Goal: Transaction & Acquisition: Purchase product/service

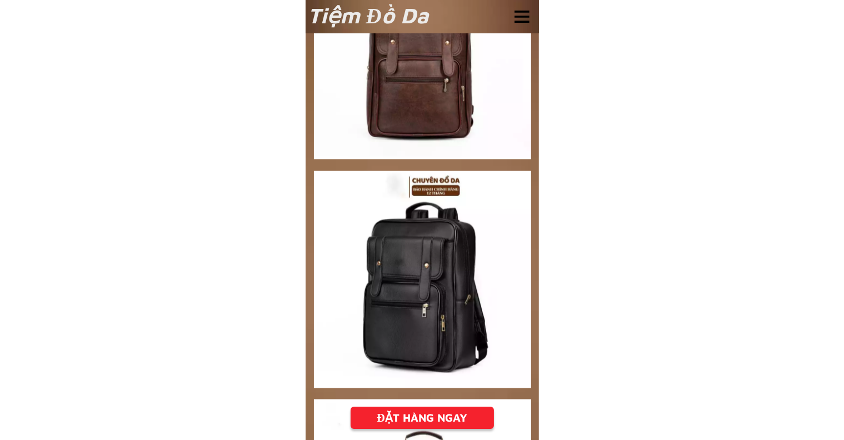
scroll to position [1277, 0]
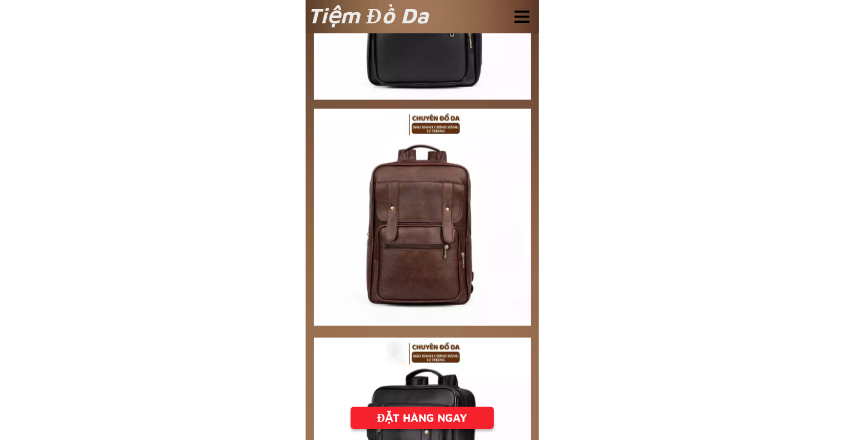
click at [430, 232] on div at bounding box center [422, 217] width 217 height 217
drag, startPoint x: 413, startPoint y: 222, endPoint x: 384, endPoint y: 219, distance: 29.0
click at [384, 219] on div at bounding box center [422, 217] width 217 height 217
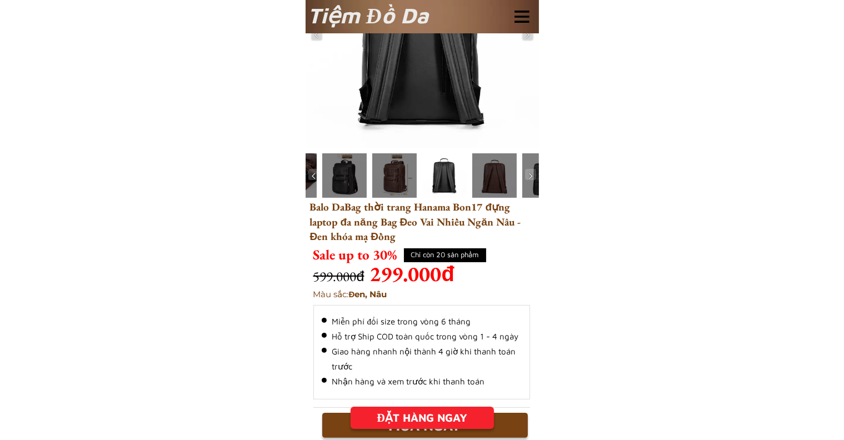
scroll to position [0, 0]
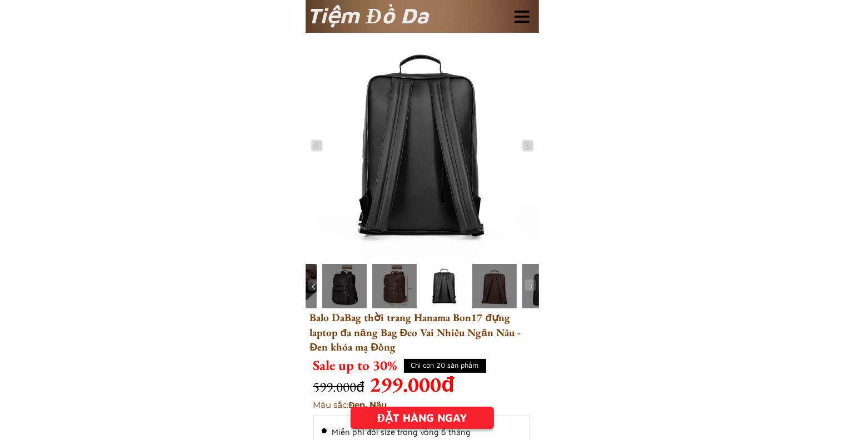
click at [393, 283] on div at bounding box center [394, 286] width 44 height 44
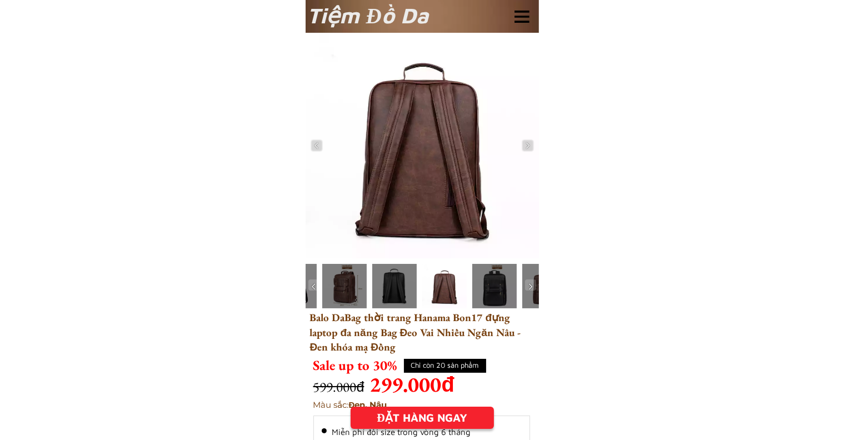
drag, startPoint x: 424, startPoint y: 145, endPoint x: 407, endPoint y: 149, distance: 17.6
click at [407, 149] on div at bounding box center [421, 145] width 233 height 225
click at [407, 148] on div at bounding box center [421, 145] width 233 height 225
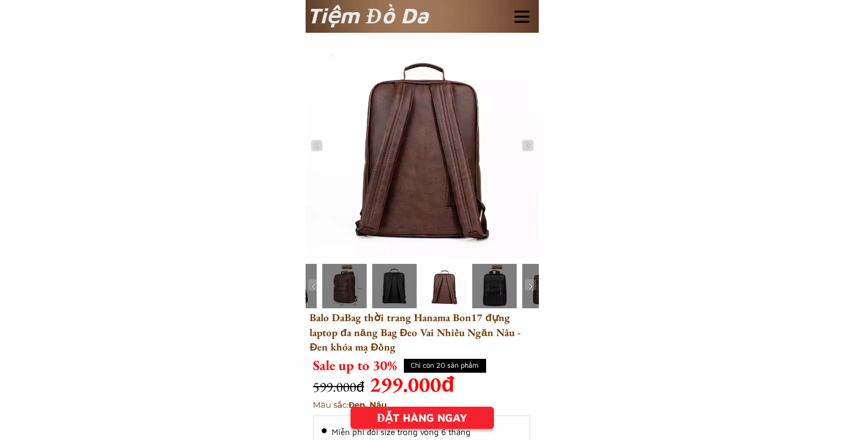
click at [407, 148] on div at bounding box center [421, 145] width 233 height 225
drag, startPoint x: 407, startPoint y: 148, endPoint x: 380, endPoint y: 175, distance: 38.1
click at [380, 175] on div at bounding box center [421, 145] width 233 height 225
click at [533, 282] on img at bounding box center [530, 286] width 11 height 11
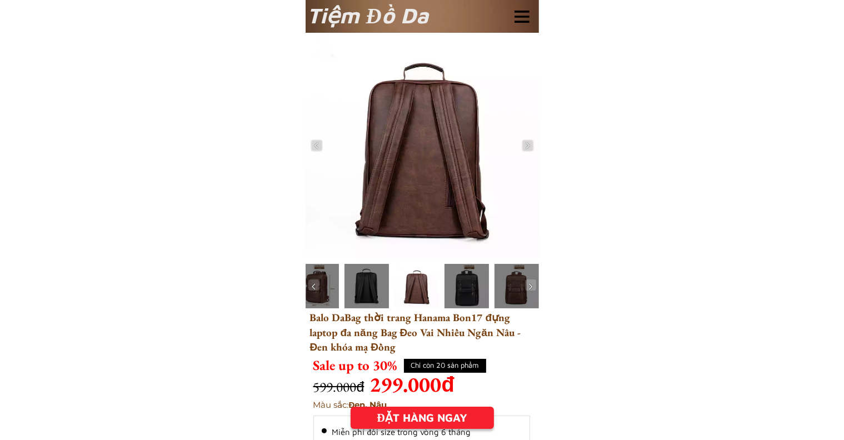
click at [501, 294] on div at bounding box center [516, 286] width 44 height 44
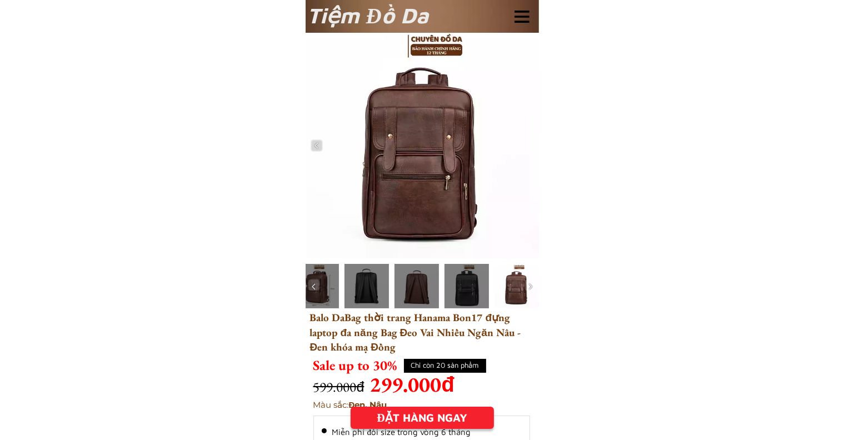
drag, startPoint x: 412, startPoint y: 201, endPoint x: 385, endPoint y: 202, distance: 26.7
click at [385, 202] on div at bounding box center [421, 145] width 233 height 225
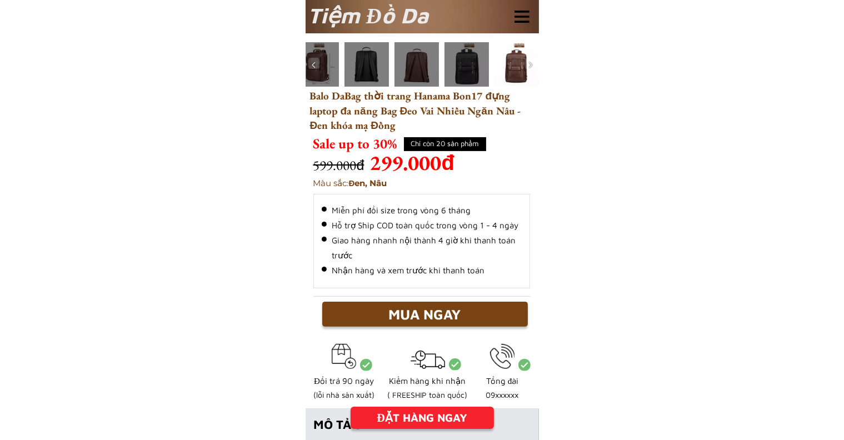
click at [415, 313] on div "MUA NGAY" at bounding box center [424, 314] width 205 height 21
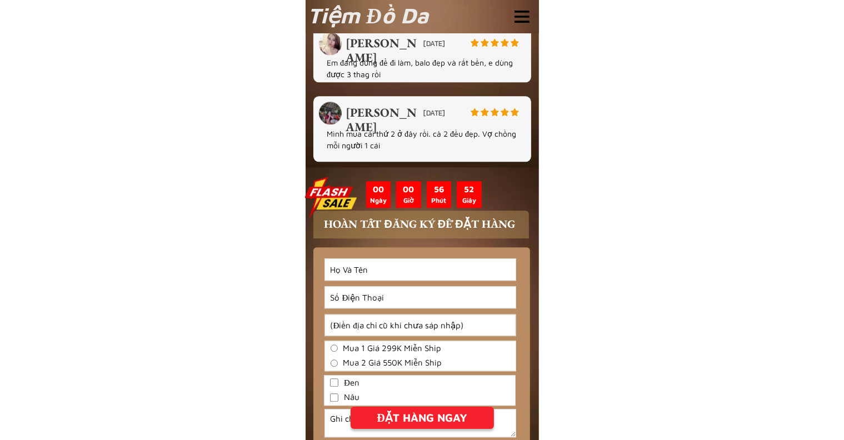
scroll to position [2733, 0]
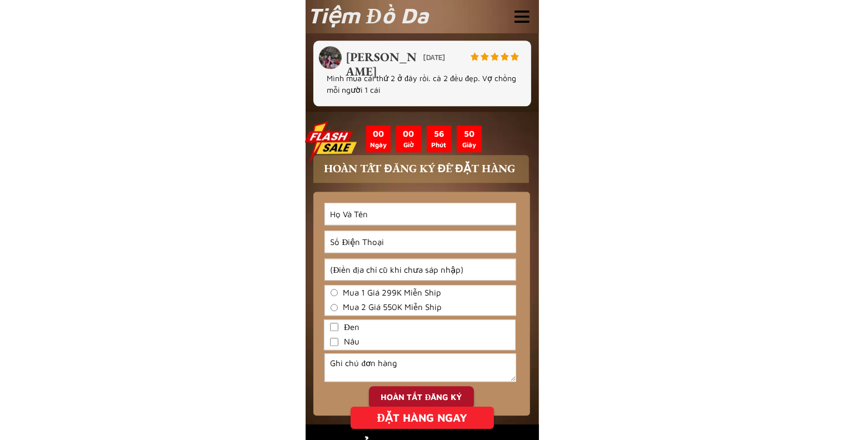
click at [333, 325] on input "Đen" at bounding box center [334, 327] width 8 height 8
checkbox input "true"
click at [380, 217] on input "Input full_name" at bounding box center [420, 213] width 190 height 21
type input "VoThi [PERSON_NAME]"
click at [391, 243] on input "Input phone_number" at bounding box center [420, 241] width 190 height 21
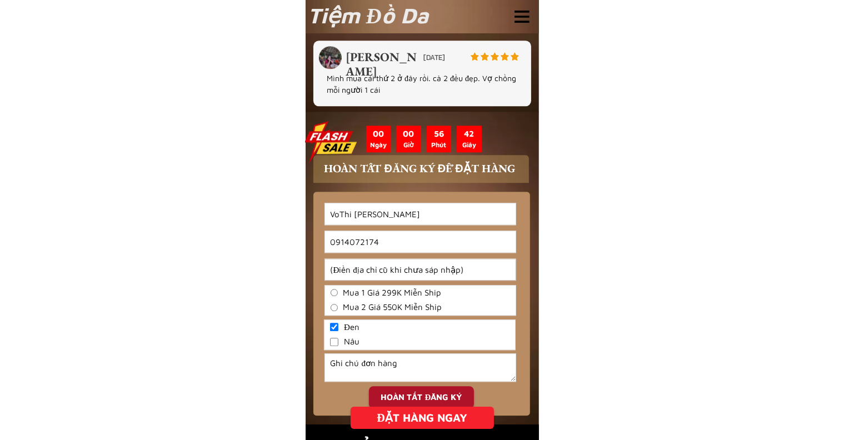
type input "0914072174"
click at [389, 270] on input "Input address" at bounding box center [420, 269] width 190 height 21
type input "182 F325 Bac Ly - Dong Hoi - [PERSON_NAME]"
click at [422, 395] on div "HOÀN TẤT ĐĂNG KÝ" at bounding box center [421, 397] width 105 height 13
checkbox input "true"
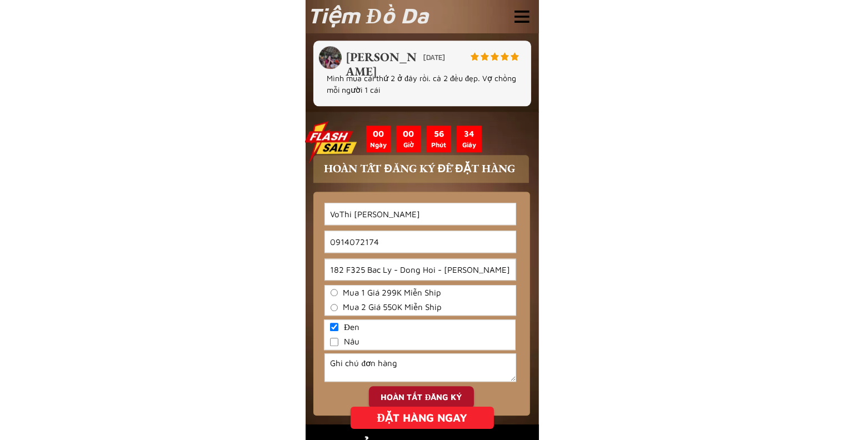
checkbox input "false"
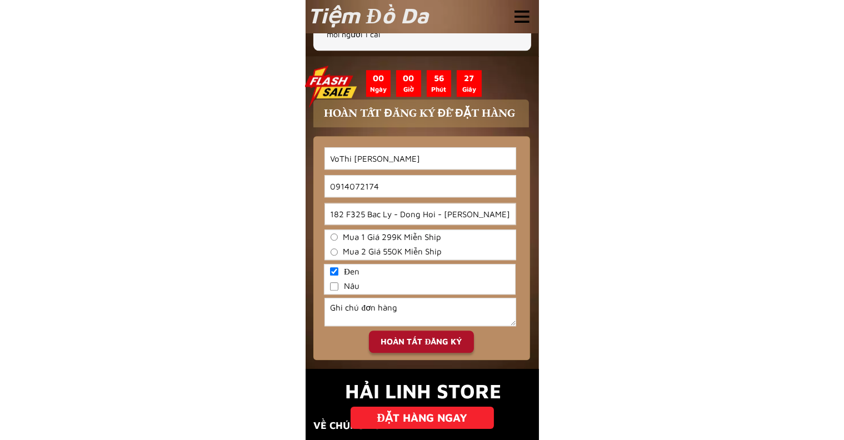
click at [334, 235] on input "Mua 1 Giá 299K Miễn Ship" at bounding box center [333, 236] width 7 height 7
radio input "true"
click at [429, 343] on div "HOÀN TẤT ĐĂNG KÝ" at bounding box center [421, 341] width 105 height 13
checkbox input "true"
checkbox input "false"
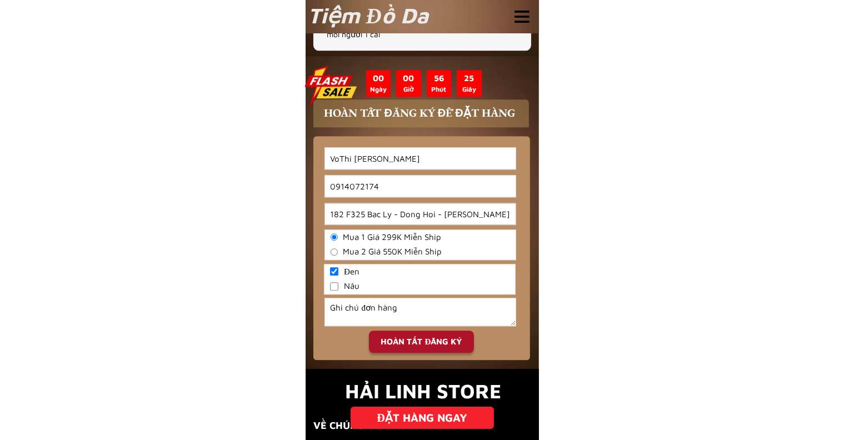
radio input "true"
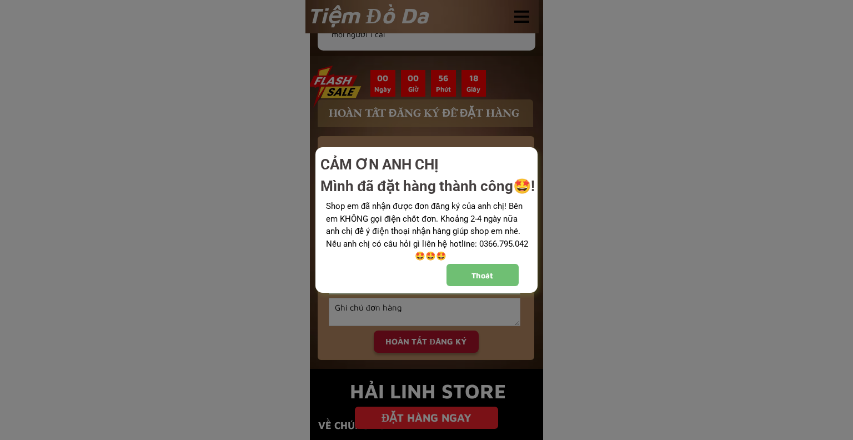
click at [464, 278] on div "Thoát" at bounding box center [482, 275] width 72 height 12
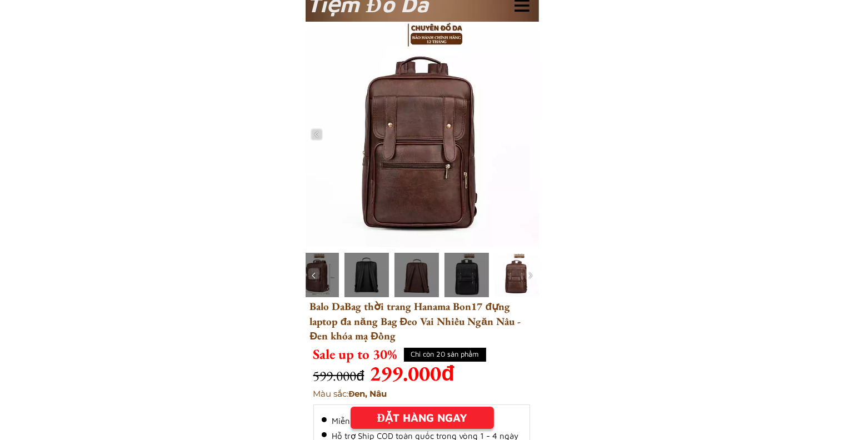
scroll to position [0, 0]
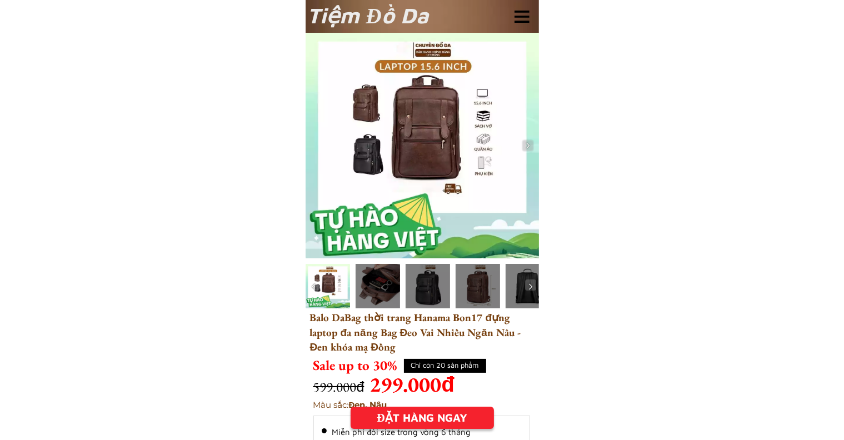
click at [428, 137] on div at bounding box center [421, 145] width 233 height 225
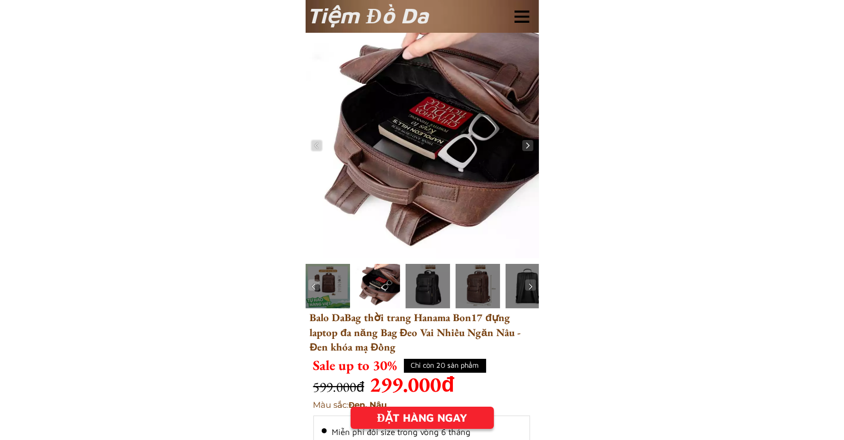
drag, startPoint x: 424, startPoint y: 134, endPoint x: 398, endPoint y: 125, distance: 27.0
click at [398, 125] on div at bounding box center [421, 145] width 233 height 225
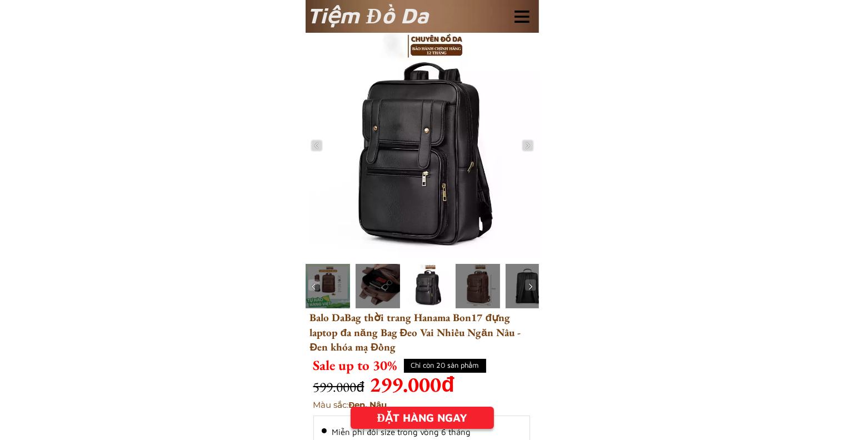
click at [520, 17] on div at bounding box center [521, 17] width 15 height 12
click at [318, 147] on img at bounding box center [316, 145] width 11 height 11
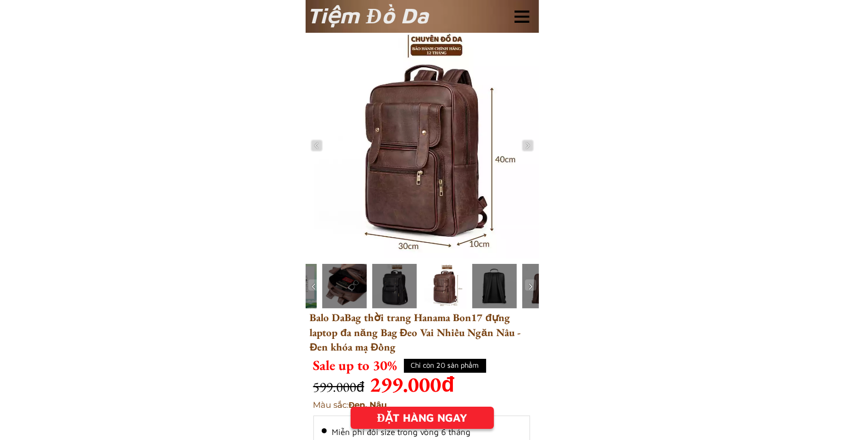
drag, startPoint x: 429, startPoint y: 142, endPoint x: 390, endPoint y: 140, distance: 39.5
click at [390, 140] on div at bounding box center [421, 145] width 233 height 225
click at [391, 139] on div at bounding box center [421, 145] width 233 height 225
click at [395, 138] on div at bounding box center [421, 145] width 233 height 225
